Goal: Information Seeking & Learning: Learn about a topic

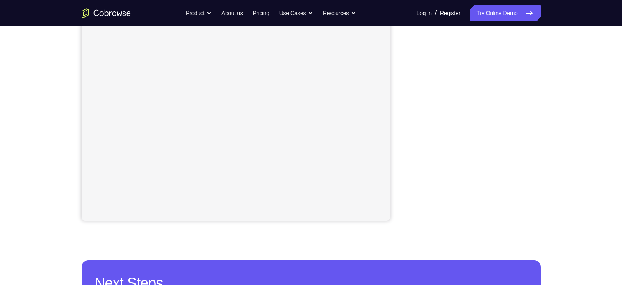
scroll to position [106, 0]
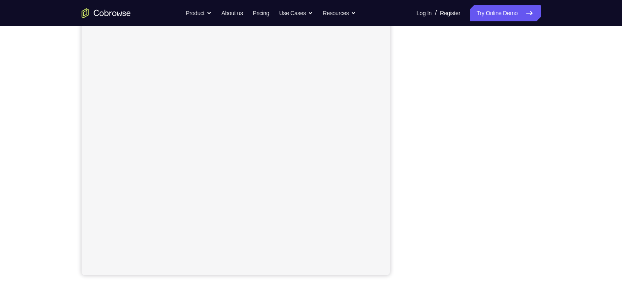
click at [397, 158] on div "Your Support Agent Your Customer Web iOS Android" at bounding box center [311, 124] width 459 height 303
click at [602, 53] on div "Your Support Agent Your Customer Web iOS Android Next Steps We’d be happy to gi…" at bounding box center [311, 206] width 622 height 541
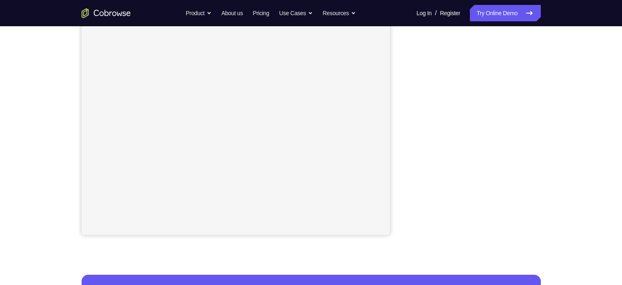
scroll to position [147, 0]
click at [599, 55] on div "Your Support Agent Your Customer Web iOS Android Next Steps We’d be happy to gi…" at bounding box center [311, 149] width 622 height 541
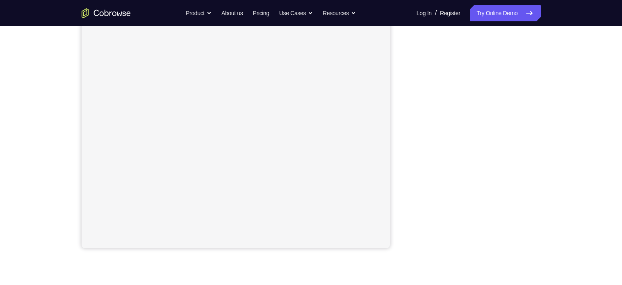
scroll to position [131, 0]
click at [557, 139] on div "Your Support Agent Your Customer Web iOS Android Next Steps We’d be happy to gi…" at bounding box center [311, 165] width 525 height 541
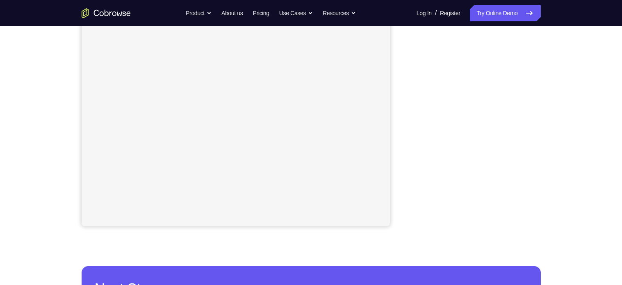
scroll to position [154, 0]
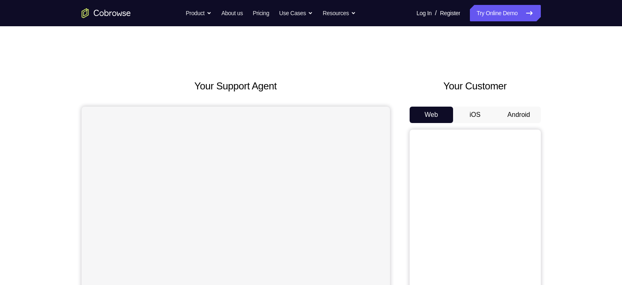
click at [523, 116] on button "Android" at bounding box center [519, 115] width 44 height 16
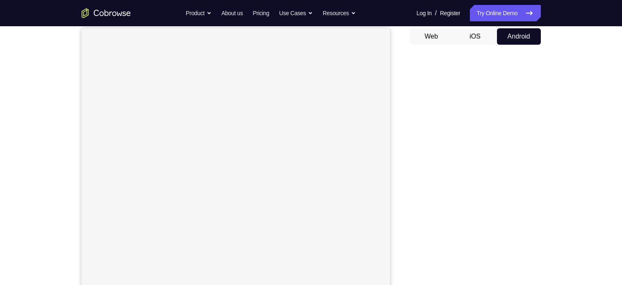
scroll to position [81, 0]
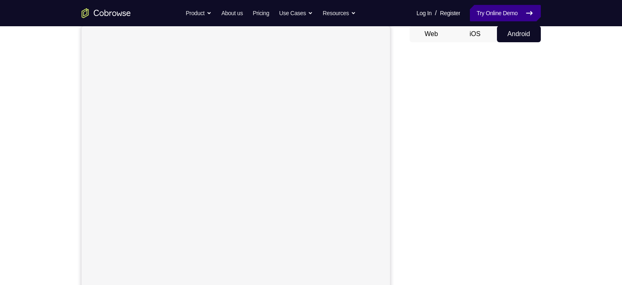
click at [514, 13] on link "Try Online Demo" at bounding box center [505, 13] width 71 height 16
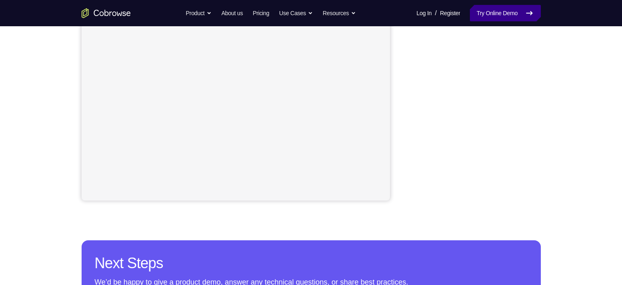
scroll to position [187, 0]
